Goal: Information Seeking & Learning: Learn about a topic

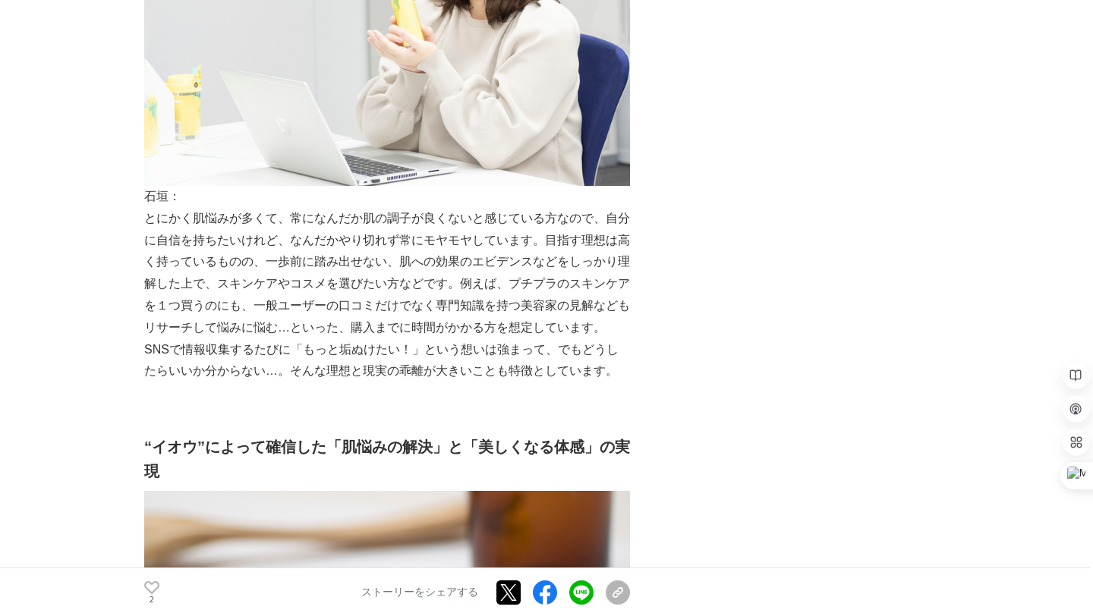
scroll to position [1898, 0]
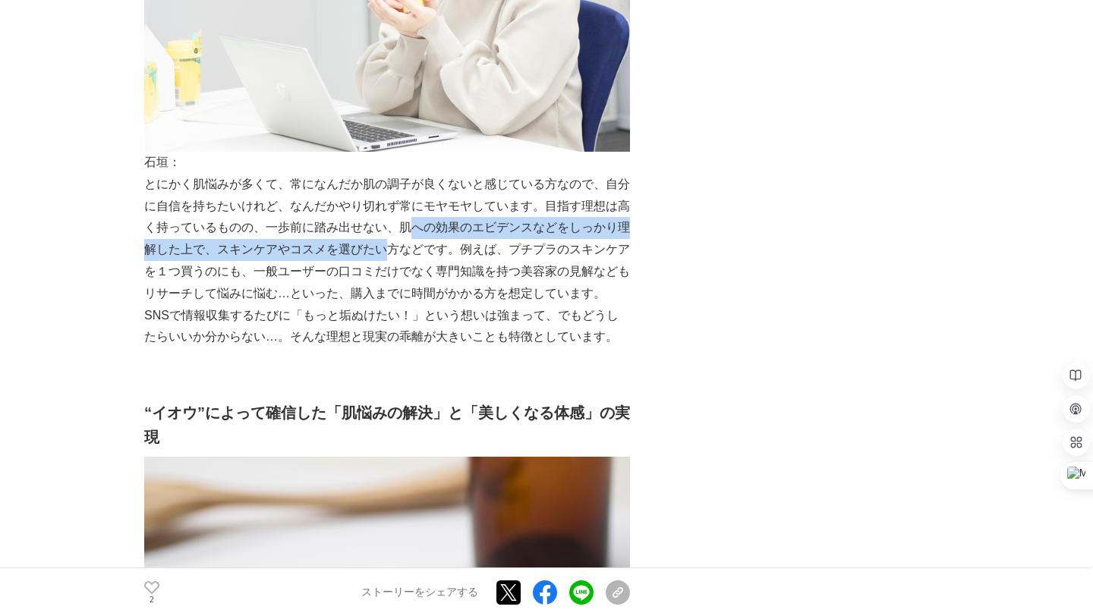
drag, startPoint x: 405, startPoint y: 162, endPoint x: 391, endPoint y: 190, distance: 31.6
click at [391, 190] on p "とにかく肌悩みが多くて、常になんだか肌の調子が良くないと感じている方なので、自分に自信を持ちたいけれど、なんだかやり切れず常にモヤモヤしています。目指す理想は…" at bounding box center [387, 239] width 486 height 131
copy p "への効果のエビデンスなどをしっかり理解した上で、スキンケアやコスメを選びたい"
drag, startPoint x: 395, startPoint y: 160, endPoint x: 392, endPoint y: 178, distance: 18.6
click at [392, 178] on p "とにかく肌悩みが多くて、常になんだか肌の調子が良くないと感じている方なので、自分に自信を持ちたいけれど、なんだかやり切れず常にモヤモヤしています。目指す理想は…" at bounding box center [387, 239] width 486 height 131
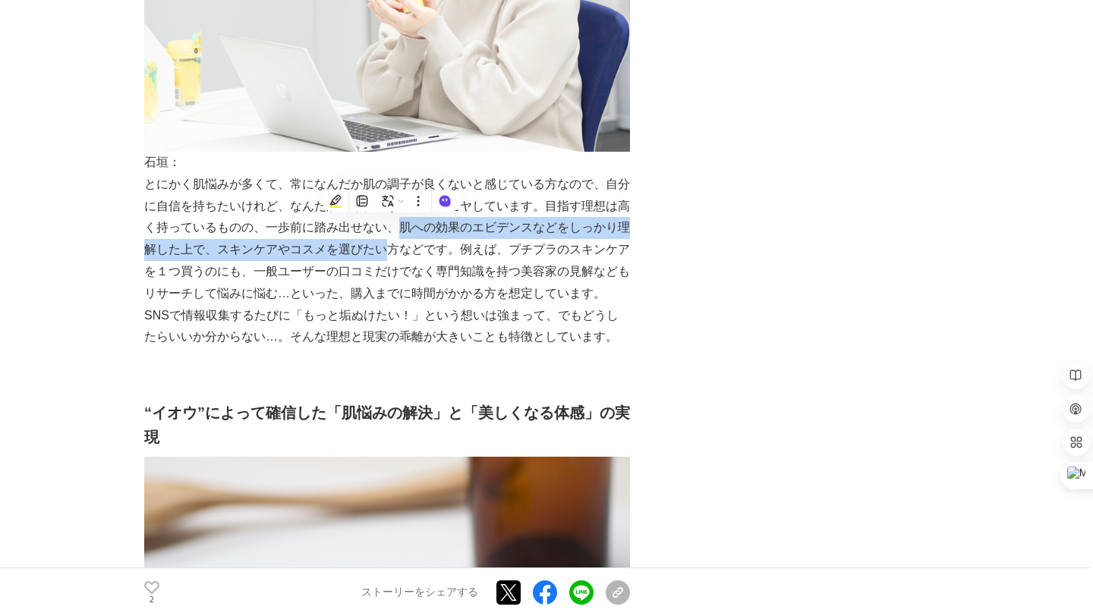
copy p "肌への効果のエビデンスなどをしっかり理解した上で、スキンケアやコスメを選びたい"
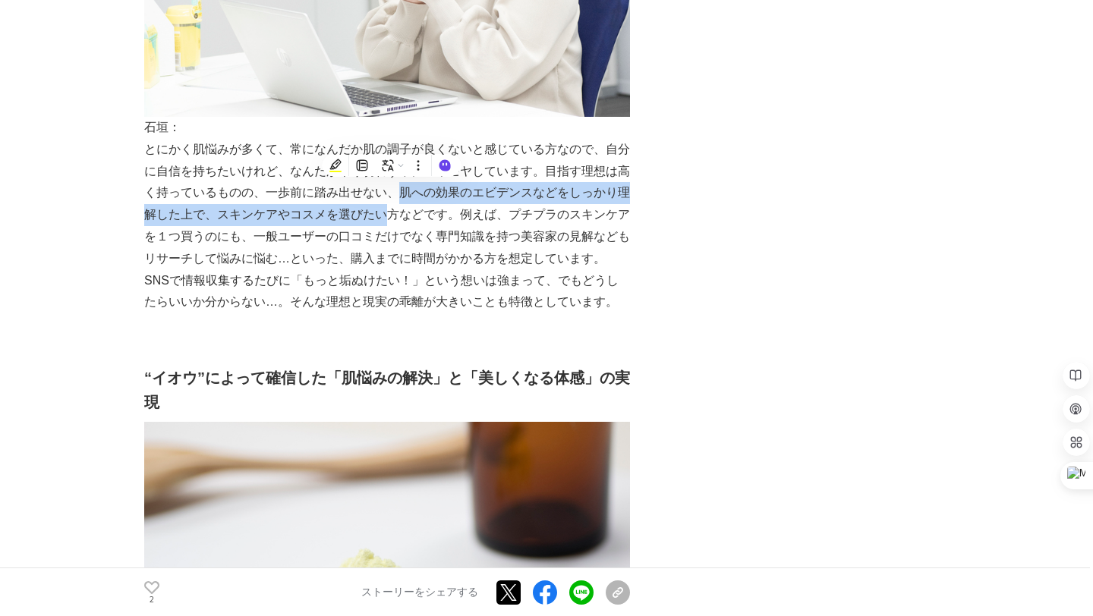
scroll to position [1934, 0]
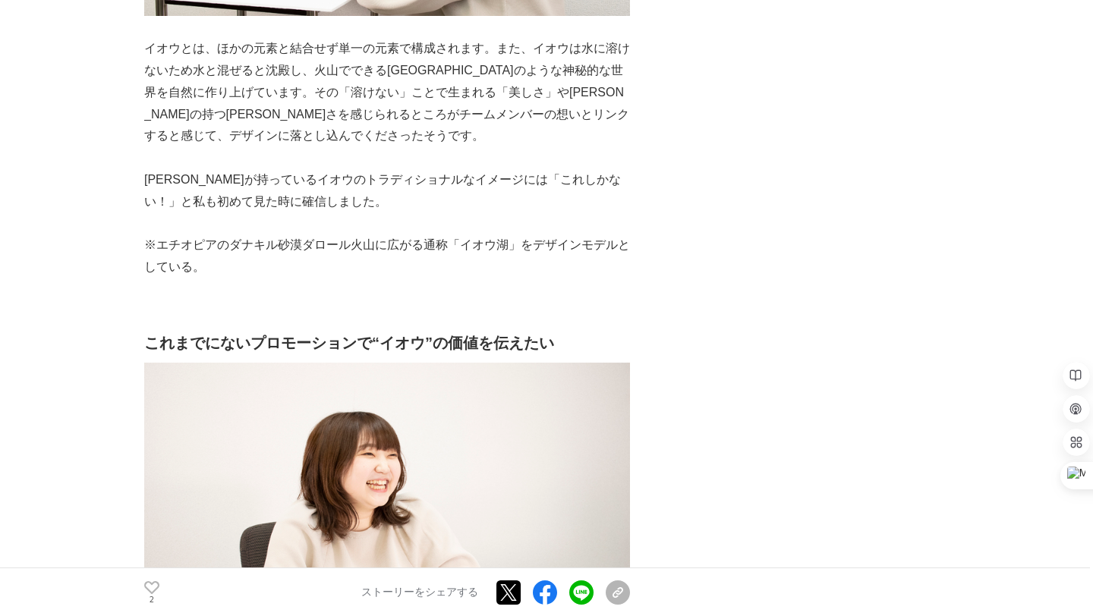
scroll to position [5239, 0]
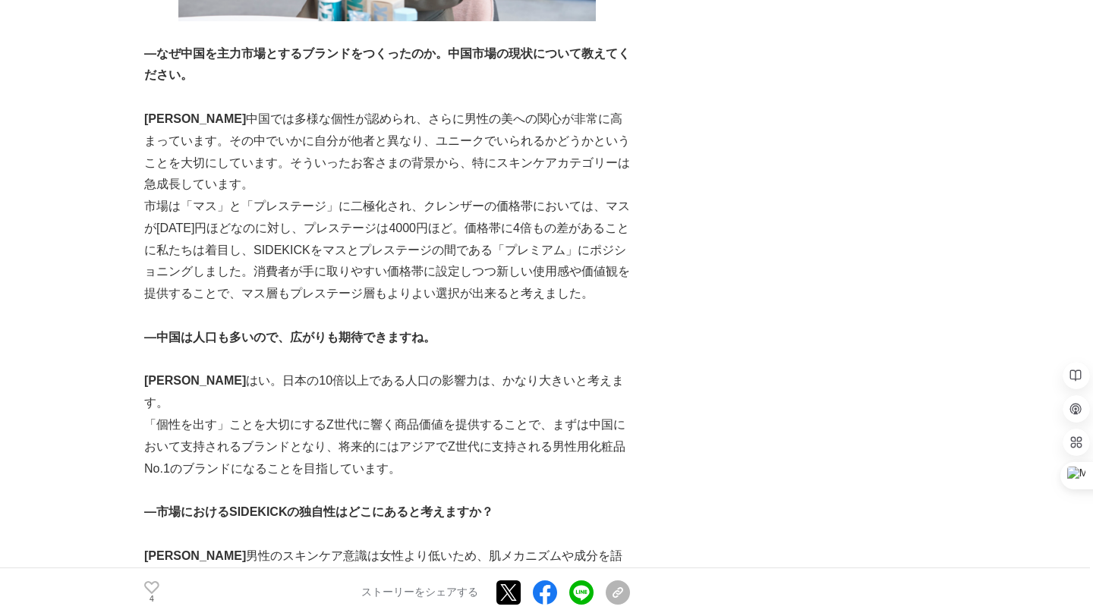
scroll to position [1365, 0]
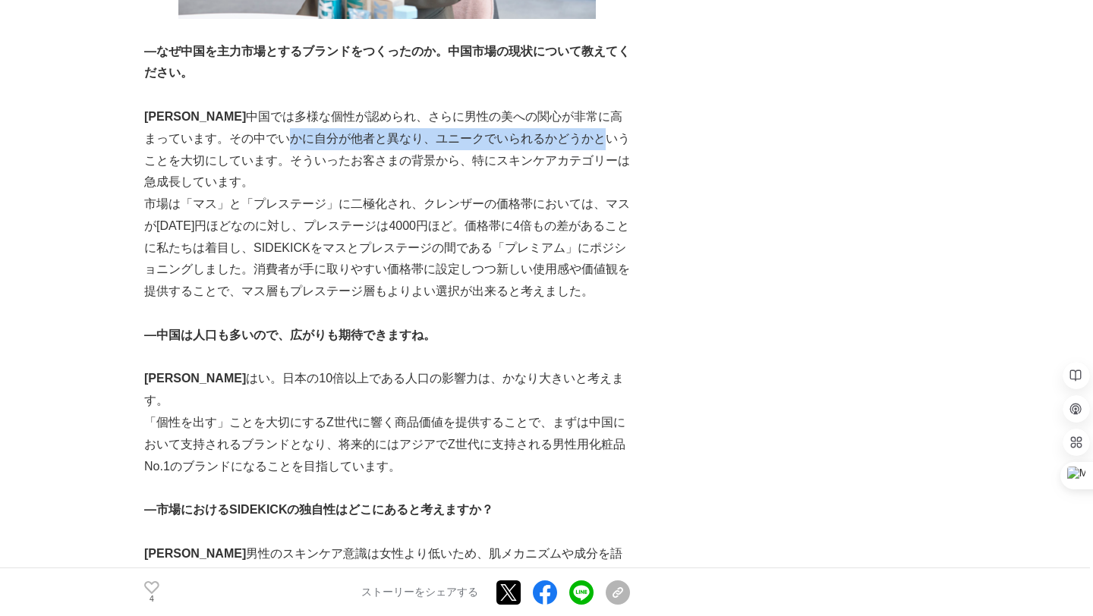
drag, startPoint x: 219, startPoint y: 137, endPoint x: 534, endPoint y: 131, distance: 315.8
click at [534, 131] on p "[PERSON_NAME] 　中国では多様な個性が認められ、さらに男性の美への関心が非常に高まっています。その中でいかに自分が他者と異なり、ユニークでいられる…" at bounding box center [387, 149] width 486 height 87
copy p "いかに自分が他者と異なり、ユニークでいられるかどうか"
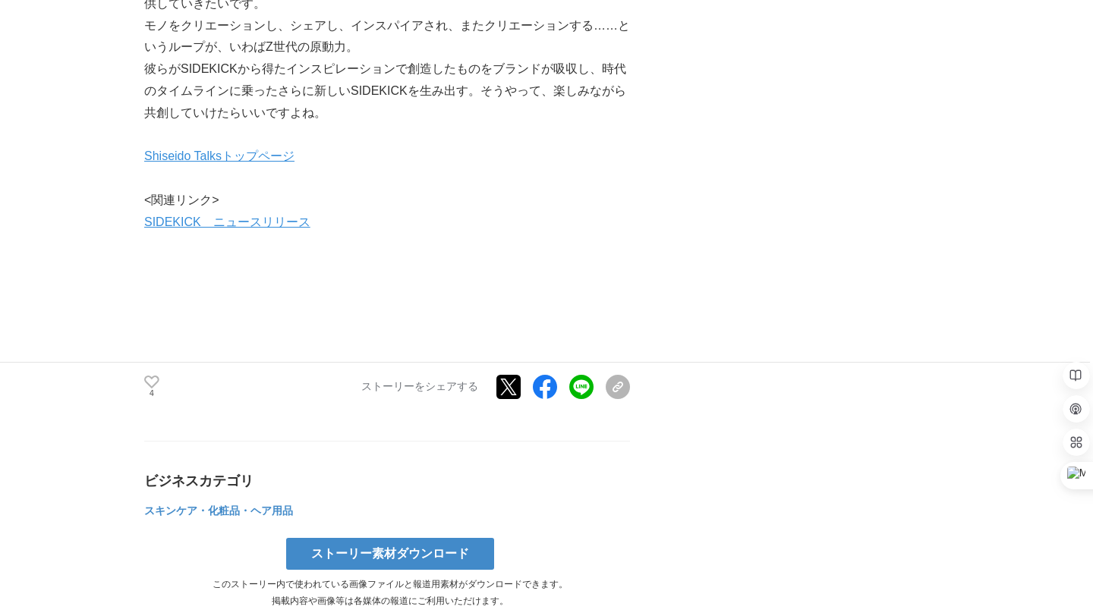
scroll to position [5601, 0]
